Goal: Navigation & Orientation: Find specific page/section

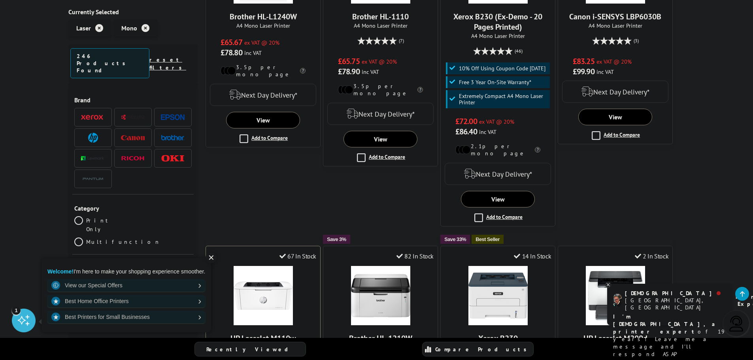
scroll to position [316, 0]
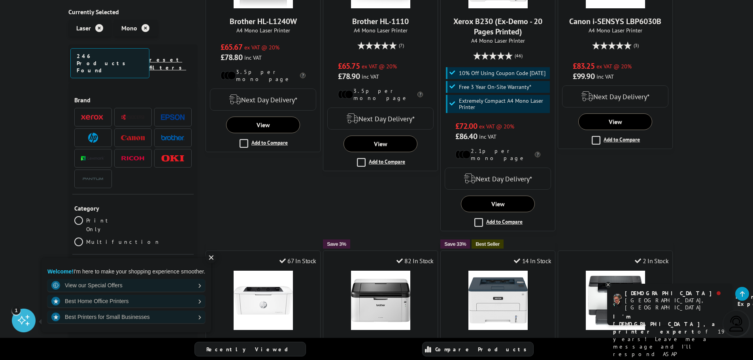
click at [137, 238] on link "Multifunction" at bounding box center [117, 242] width 86 height 9
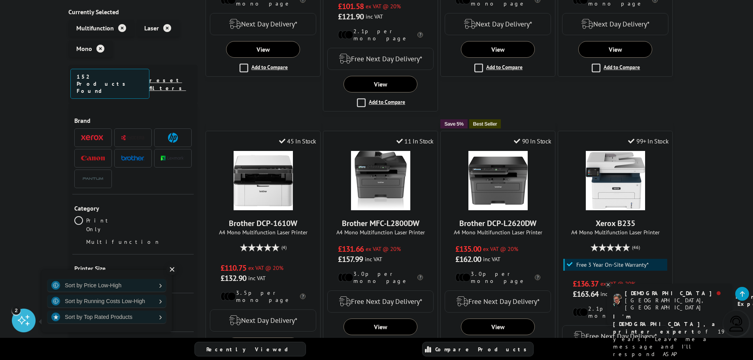
click at [136, 276] on link "A4" at bounding box center [162, 280] width 59 height 9
